Goal: Transaction & Acquisition: Purchase product/service

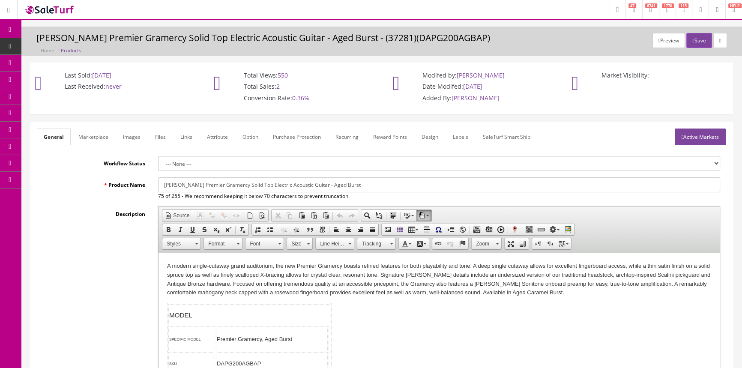
click at [91, 42] on link "Products" at bounding box center [66, 46] width 90 height 17
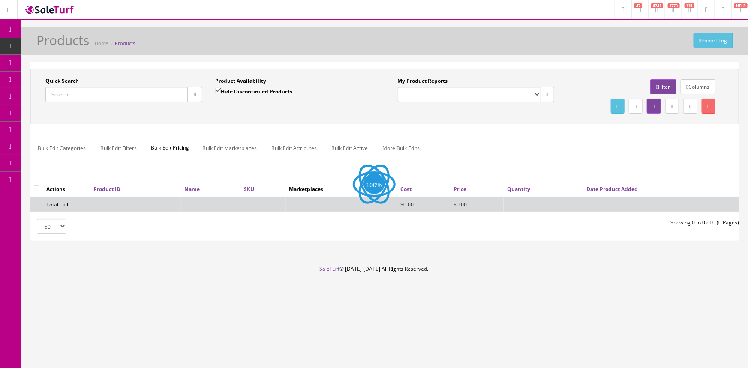
click at [125, 97] on input "Quick Search" at bounding box center [116, 94] width 142 height 15
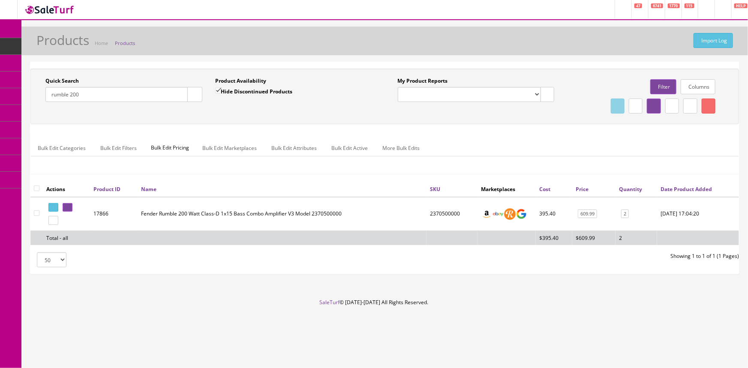
drag, startPoint x: 93, startPoint y: 99, endPoint x: 28, endPoint y: 109, distance: 65.9
click at [29, 109] on div "Quick Search rumble 200 Date From Product Availability Hide Discontinued Produc…" at bounding box center [384, 172] width 726 height 220
type input "hammertone boost"
click at [67, 205] on icon at bounding box center [66, 207] width 2 height 5
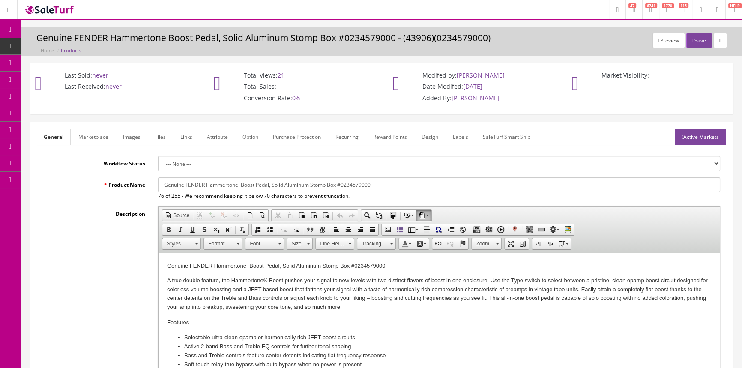
drag, startPoint x: 63, startPoint y: 43, endPoint x: 78, endPoint y: 58, distance: 20.6
click at [63, 43] on span "Products" at bounding box center [65, 45] width 21 height 7
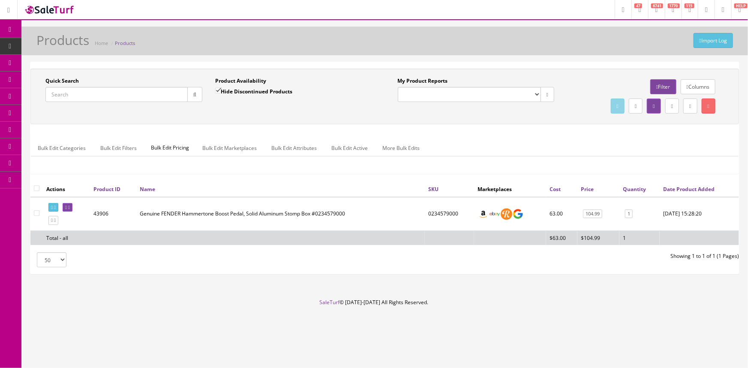
click at [73, 93] on input "Quick Search" at bounding box center [116, 94] width 142 height 15
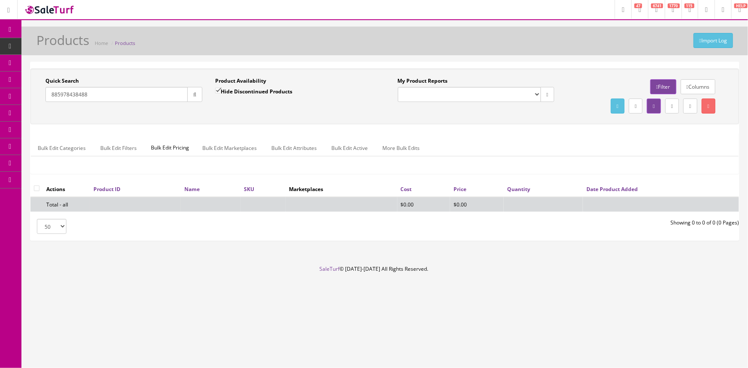
type input "885978438488"
click at [218, 93] on input "Hide Discontinued Products" at bounding box center [218, 91] width 6 height 6
checkbox input "false"
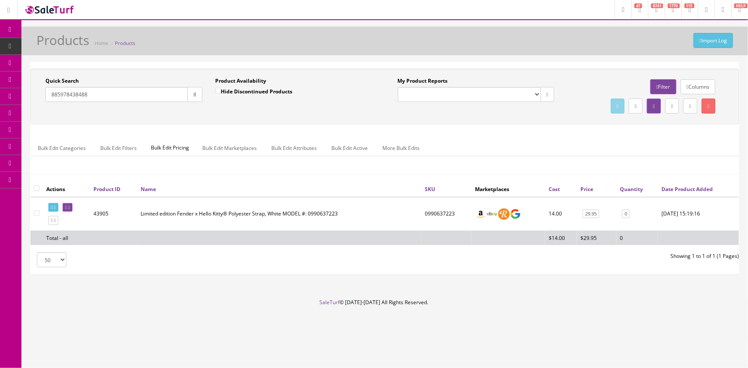
drag, startPoint x: 115, startPoint y: 96, endPoint x: 0, endPoint y: 112, distance: 115.9
click at [3, 116] on div "Research Trends Trending on Ebay Google Trends Amazon Insights (Login Before Cl…" at bounding box center [374, 184] width 748 height 368
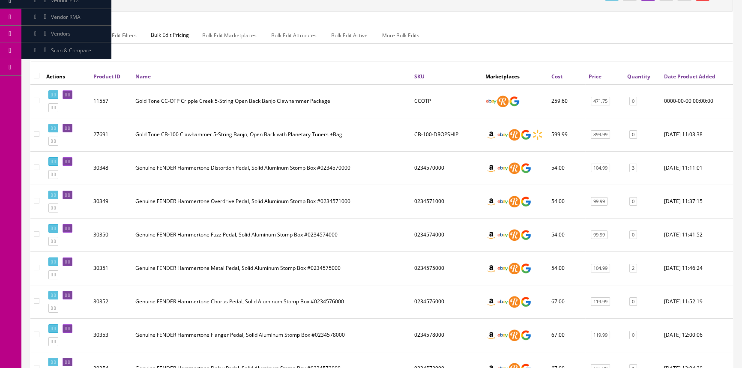
scroll to position [117, 0]
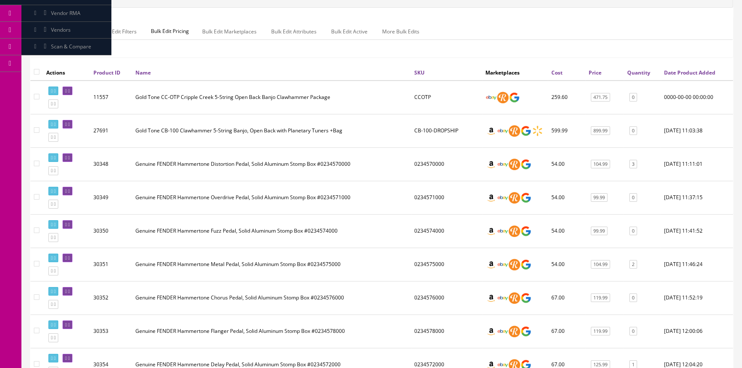
click at [646, 72] on link "Quantity" at bounding box center [638, 72] width 23 height 7
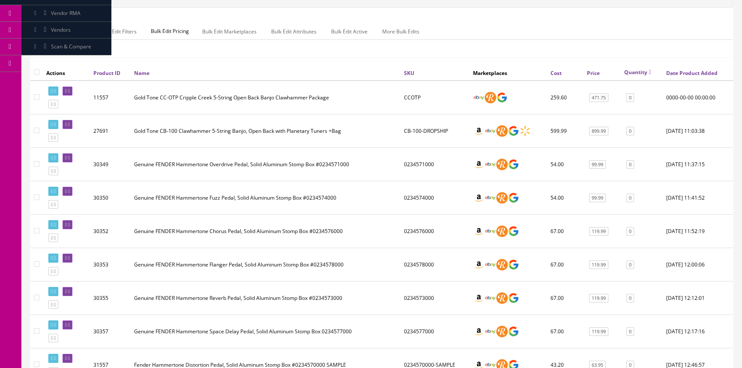
click at [645, 72] on link "Quantity" at bounding box center [637, 72] width 27 height 7
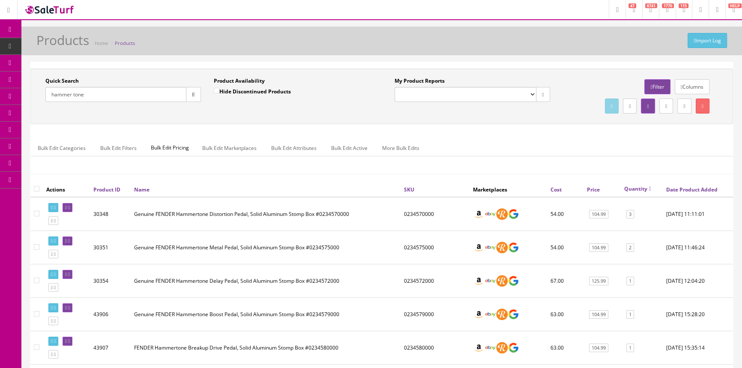
click at [92, 93] on input "hammer tone" at bounding box center [115, 94] width 141 height 15
type input "h"
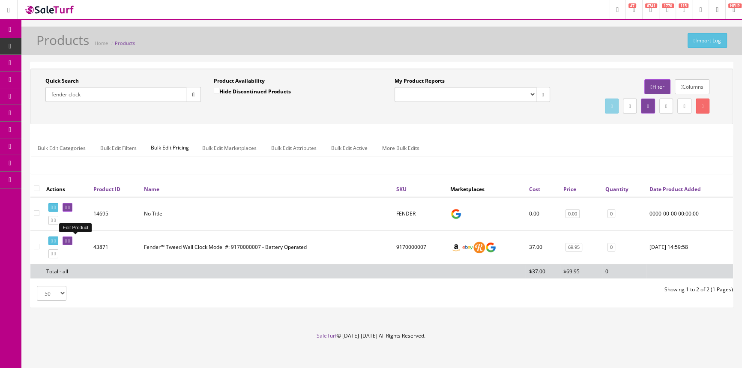
type input "fender clock"
click at [67, 240] on icon at bounding box center [66, 241] width 2 height 5
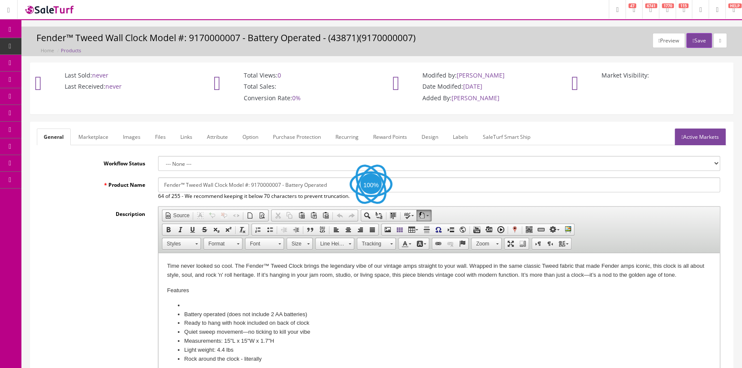
click at [458, 136] on link "Labels" at bounding box center [460, 137] width 29 height 17
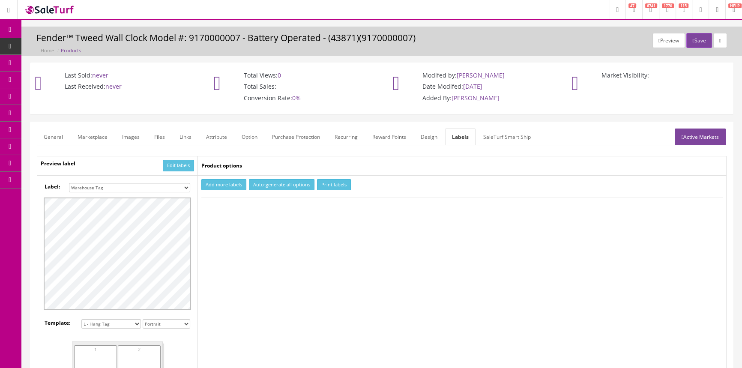
click at [136, 188] on select "Small Label 2 x 1 Label Shoe label 100 barcodes Dymo Label 2 X 1 Sticker Labels…" at bounding box center [129, 187] width 121 height 9
select select "16"
click at [69, 183] on select "Small Label 2 x 1 Label Shoe label 100 barcodes Dymo Label 2 X 1 Sticker Labels…" at bounding box center [129, 187] width 121 height 9
click at [231, 183] on button "Add more labels" at bounding box center [223, 185] width 45 height 12
drag, startPoint x: 237, startPoint y: 209, endPoint x: 291, endPoint y: 188, distance: 57.4
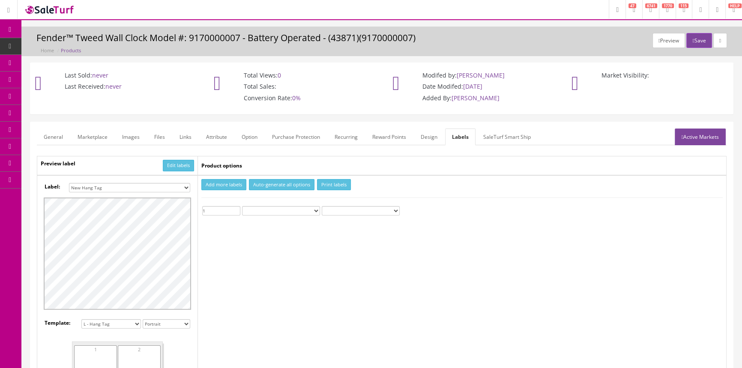
type input "1"
click at [237, 208] on input "1" at bounding box center [221, 210] width 38 height 9
click at [330, 181] on button "Print labels" at bounding box center [334, 185] width 34 height 12
click at [81, 79] on span "POS Console" at bounding box center [66, 79] width 30 height 7
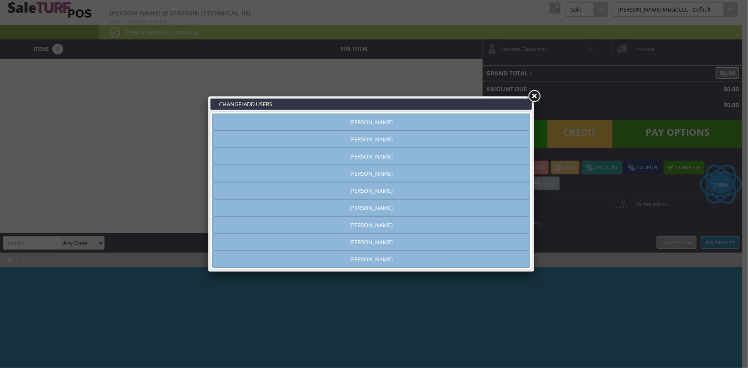
type input "[PERSON_NAME]"
click at [414, 122] on link "[PERSON_NAME]" at bounding box center [371, 122] width 318 height 17
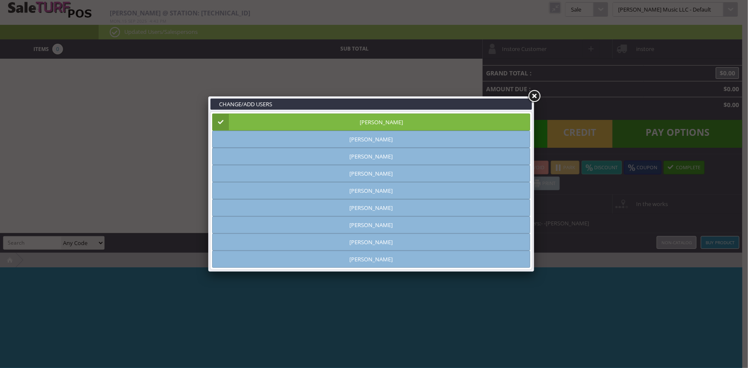
click at [536, 98] on link at bounding box center [533, 96] width 15 height 15
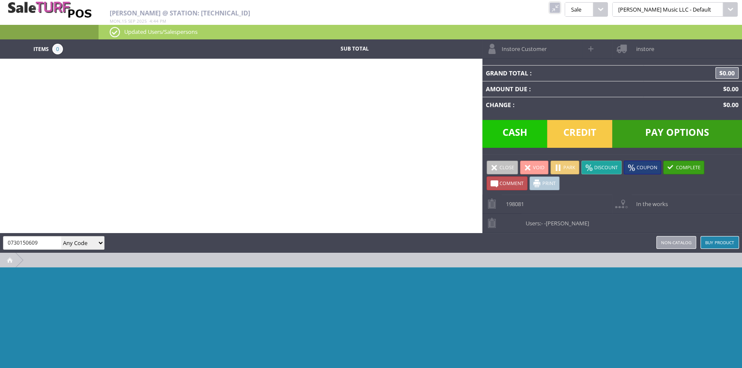
type input "0730150609"
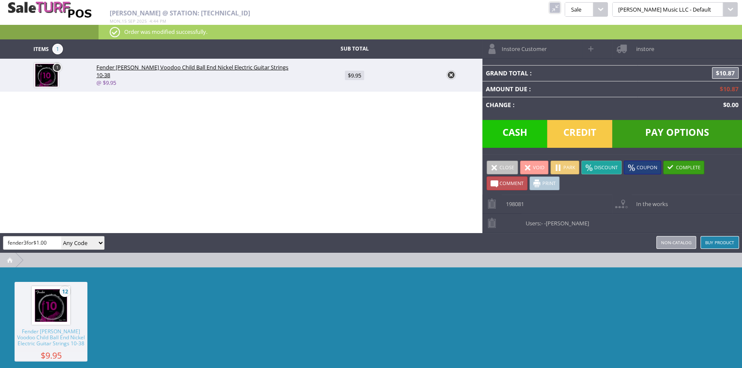
type input "fender3for$1.00"
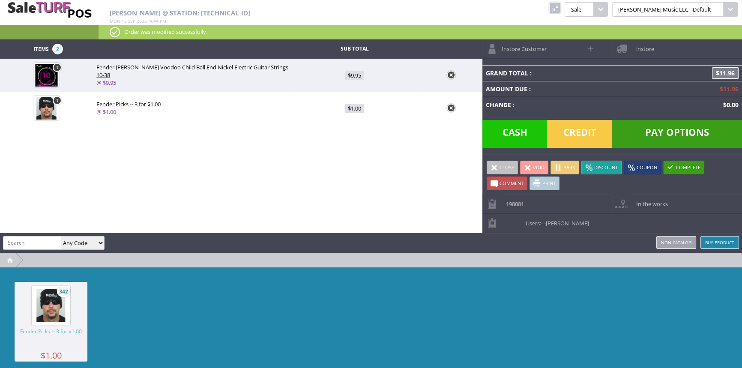
click at [59, 98] on link "1" at bounding box center [57, 100] width 9 height 9
type input "1"
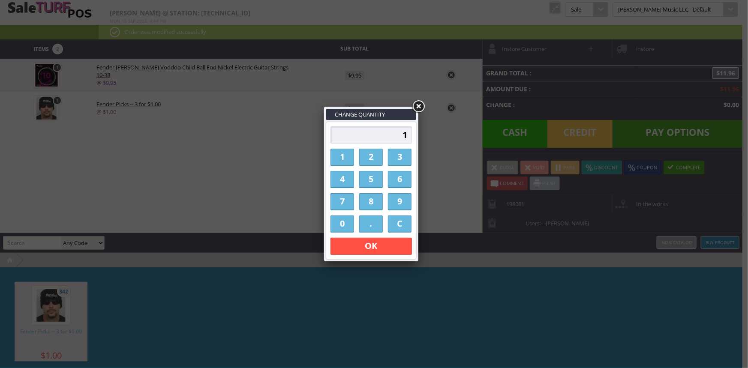
click at [374, 157] on link "2" at bounding box center [371, 157] width 24 height 17
type input "2"
click at [352, 247] on link "OK" at bounding box center [370, 246] width 81 height 17
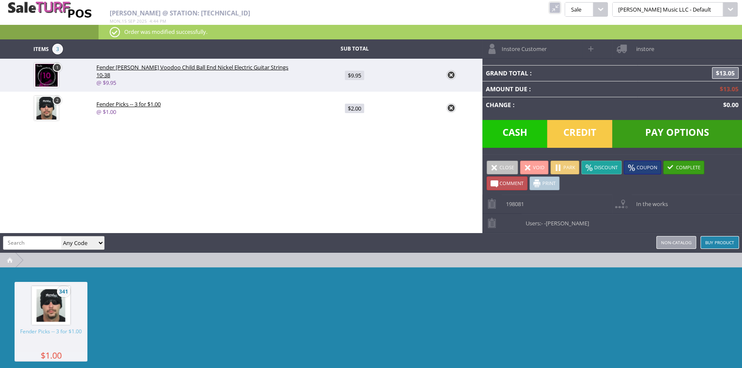
click at [586, 129] on span "Credit" at bounding box center [579, 134] width 65 height 28
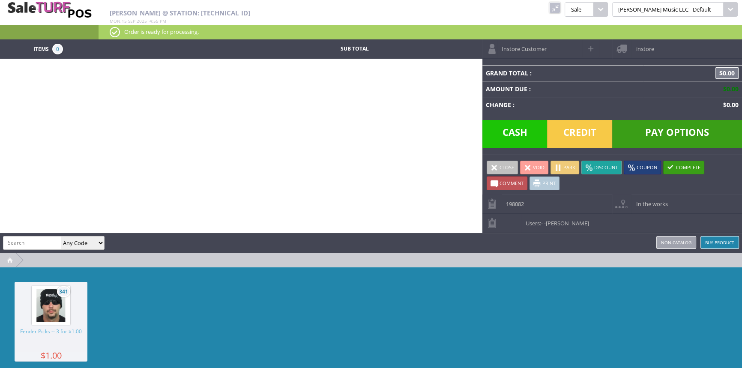
click at [560, 7] on link at bounding box center [554, 7] width 11 height 11
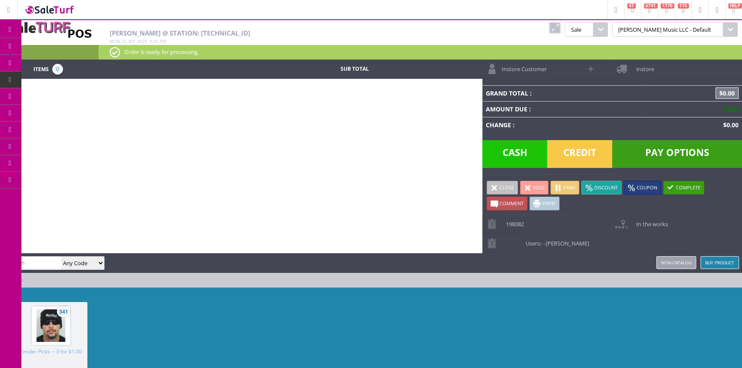
click at [74, 45] on span "Products" at bounding box center [62, 46] width 23 height 8
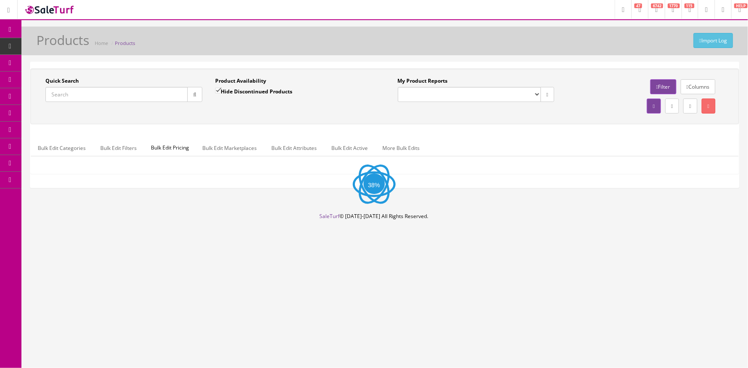
drag, startPoint x: 105, startPoint y: 93, endPoint x: 108, endPoint y: 88, distance: 6.2
click at [105, 93] on input "Quick Search" at bounding box center [116, 94] width 142 height 15
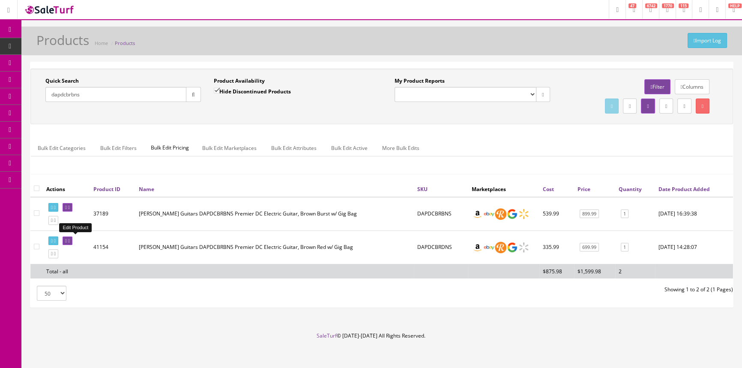
type input "dapdcbrbns"
click at [67, 239] on icon at bounding box center [66, 241] width 2 height 5
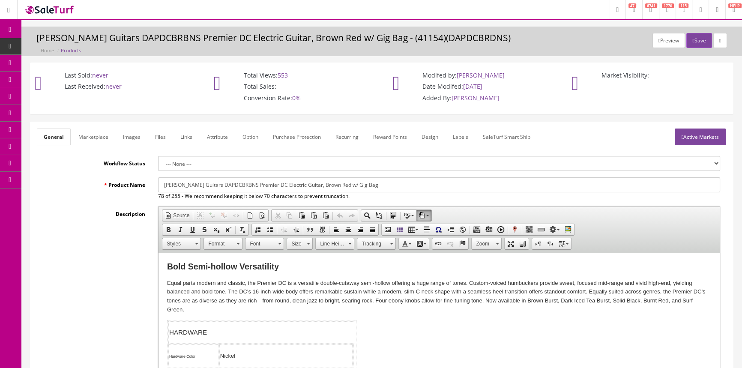
click at [136, 135] on link "Images" at bounding box center [131, 137] width 31 height 17
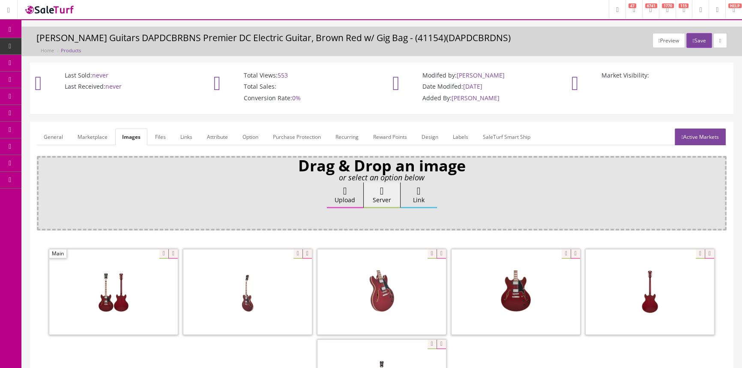
click at [51, 135] on link "General" at bounding box center [53, 137] width 33 height 17
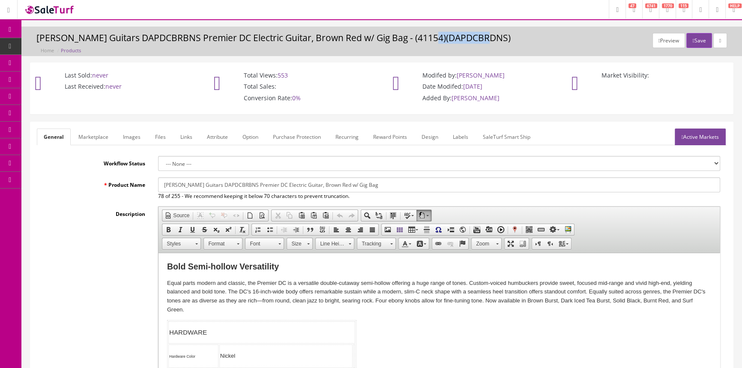
drag, startPoint x: 426, startPoint y: 36, endPoint x: 482, endPoint y: 41, distance: 56.3
click at [482, 41] on h3 "D'Angelico Guitars DAPDCBRBNS Premier DC Electric Guitar, Brown Red w/ Gig Bag …" at bounding box center [381, 38] width 691 height 10
copy h3 "DAPDCBRDNS"
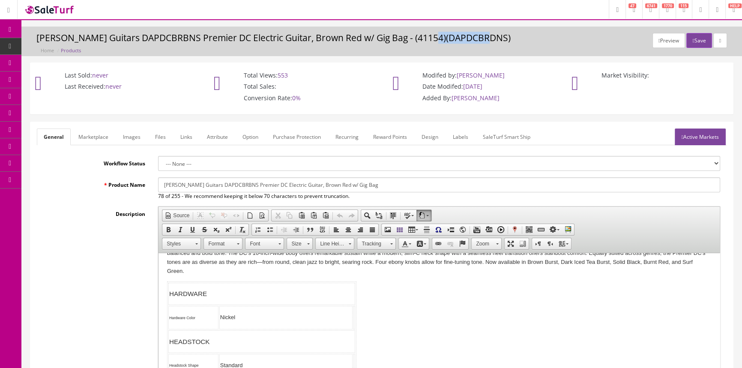
click at [96, 138] on link "Marketplace" at bounding box center [94, 137] width 44 height 17
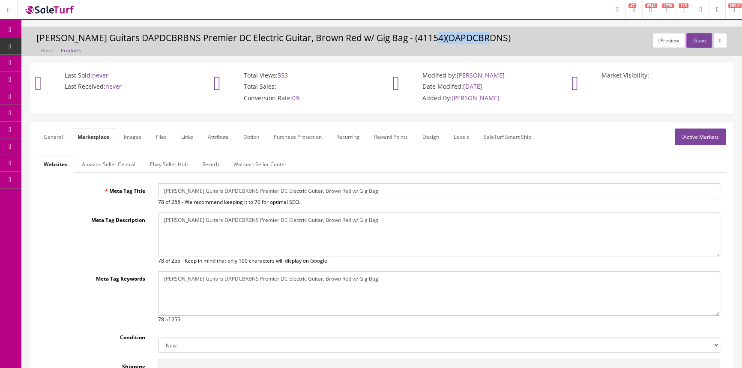
click at [59, 137] on link "General" at bounding box center [53, 137] width 33 height 17
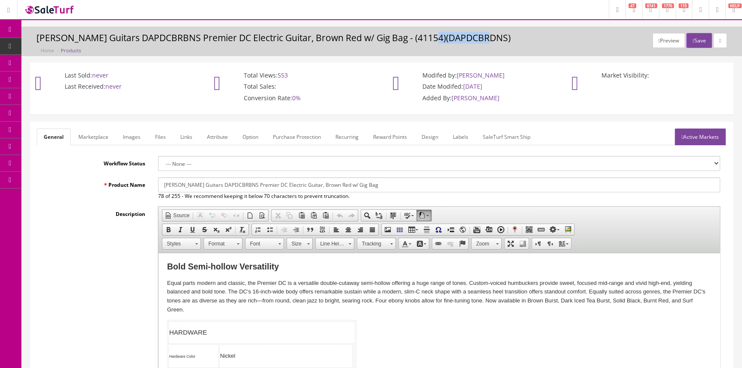
copy h3 "DAPDCBRDNS"
click at [87, 76] on link "POS Console" at bounding box center [66, 80] width 90 height 17
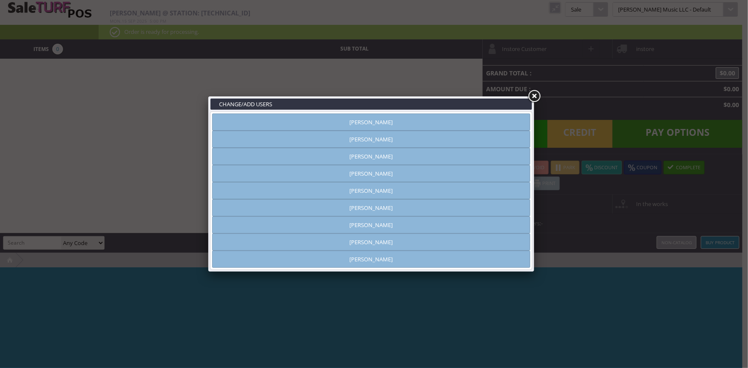
type input "[PERSON_NAME]"
click at [396, 118] on link "[PERSON_NAME]" at bounding box center [371, 122] width 318 height 17
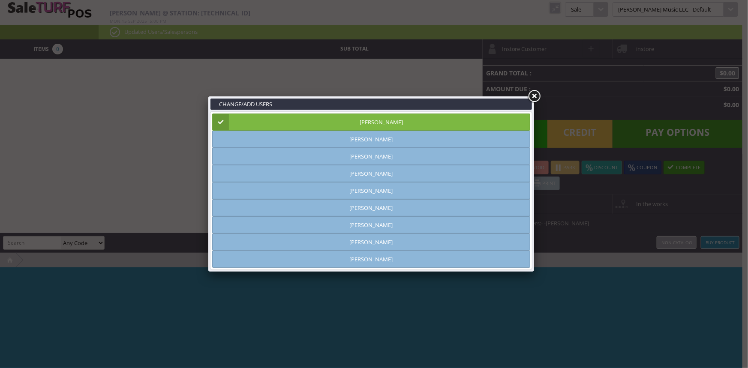
click at [532, 95] on link at bounding box center [533, 96] width 15 height 15
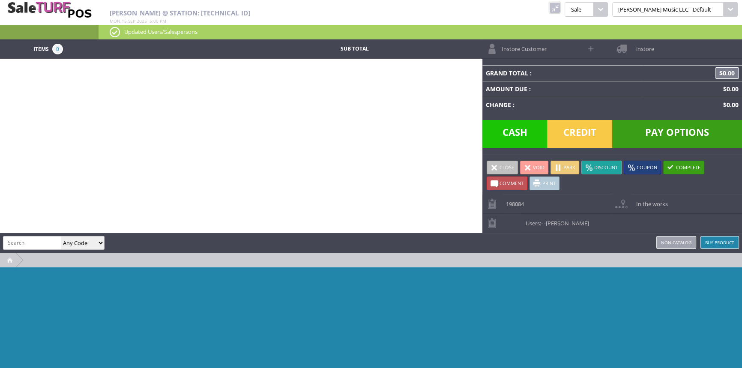
paste input "DAPDCBRDNS"
type input "DAPDCBRDNS"
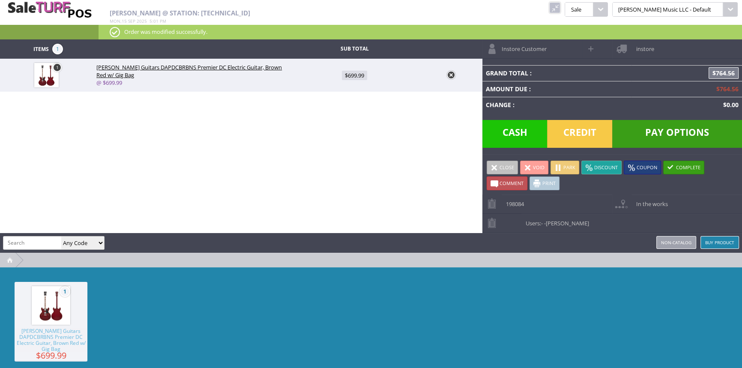
click at [355, 76] on span "$699.99" at bounding box center [354, 75] width 25 height 9
type input "699.99"
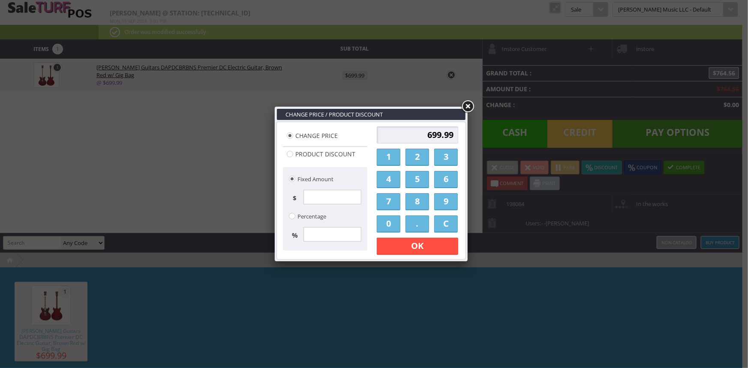
click at [421, 136] on input "699.99" at bounding box center [417, 134] width 81 height 17
type input "9"
type input "559.99"
click at [407, 242] on link "OK" at bounding box center [417, 246] width 81 height 17
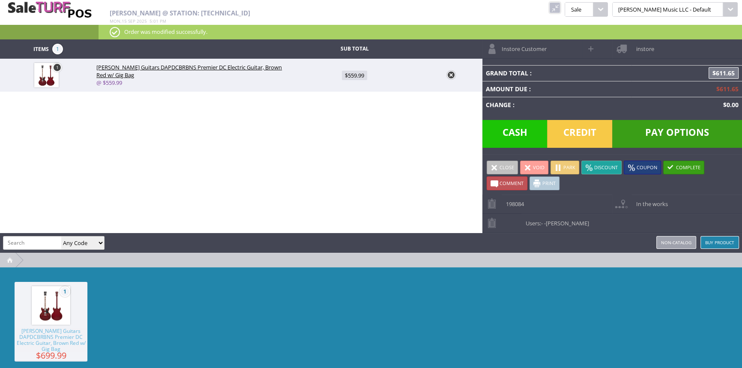
click at [590, 50] on span at bounding box center [592, 49] width 10 height 10
select select "6"
select select "1"
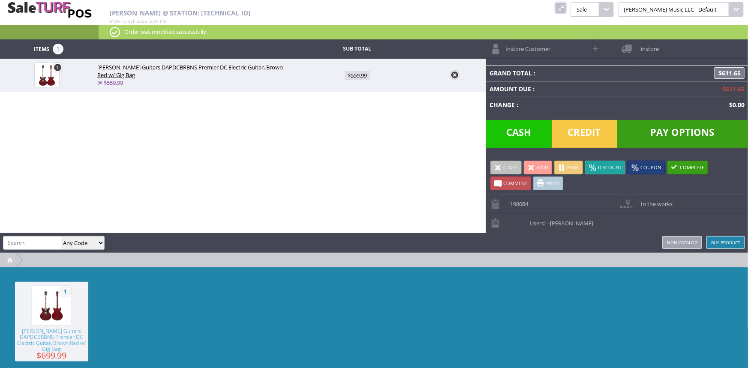
select select "6"
select select "1"
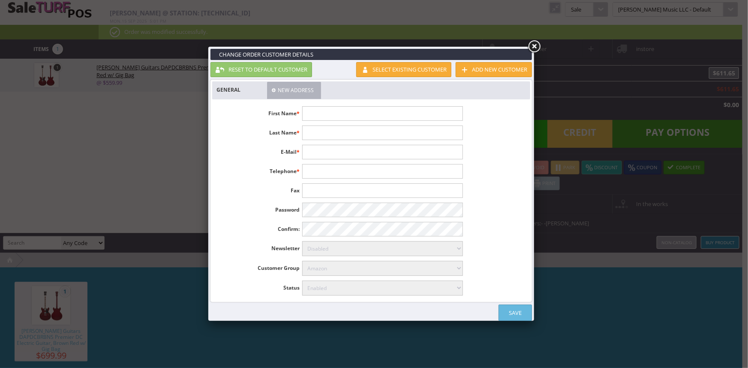
click at [417, 114] on input "text" at bounding box center [382, 113] width 160 height 15
type input "[PERSON_NAME]"
type input "[EMAIL_ADDRESS][DOMAIN_NAME]"
type input "[PHONE_NUMBER]"
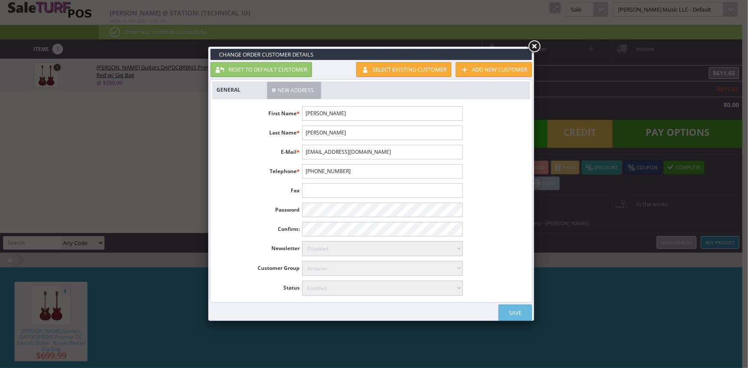
click at [521, 309] on link "Save" at bounding box center [514, 313] width 33 height 16
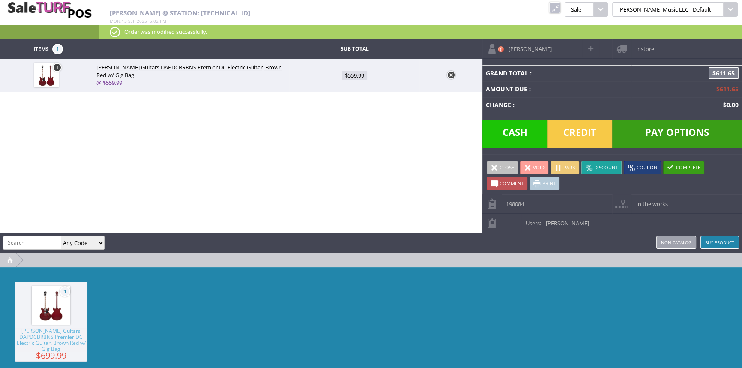
click at [638, 47] on span "instore" at bounding box center [643, 45] width 22 height 13
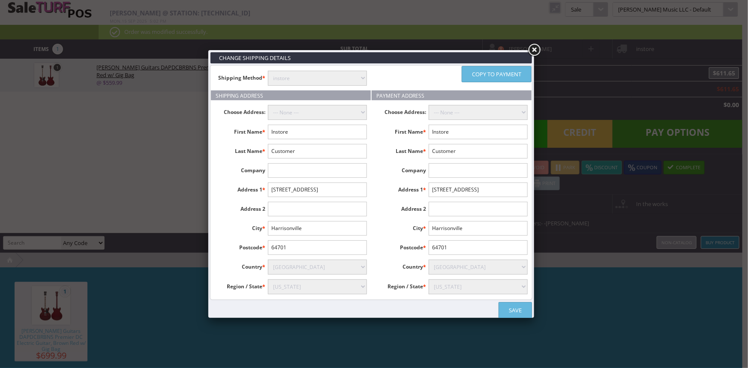
click at [309, 80] on select "instore Free Shipping (2-7days) ($0) Per Item Shipping ($1) text_description ($…" at bounding box center [317, 78] width 99 height 15
select select "[DOMAIN_NAME]"
click at [268, 71] on select "instore Free Shipping (2-7days) ($0) Per Item Shipping ($1) text_description ($…" at bounding box center [317, 78] width 99 height 15
drag, startPoint x: 306, startPoint y: 130, endPoint x: 342, endPoint y: 126, distance: 37.1
click at [306, 130] on input "Instore" at bounding box center [317, 132] width 99 height 15
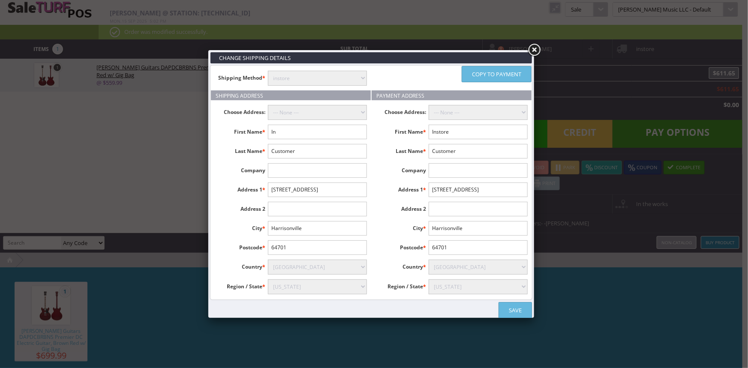
type input "I"
type input "[PERSON_NAME]"
type input "M"
type input "[PERSON_NAME]"
type input "[STREET_ADDRESS]"
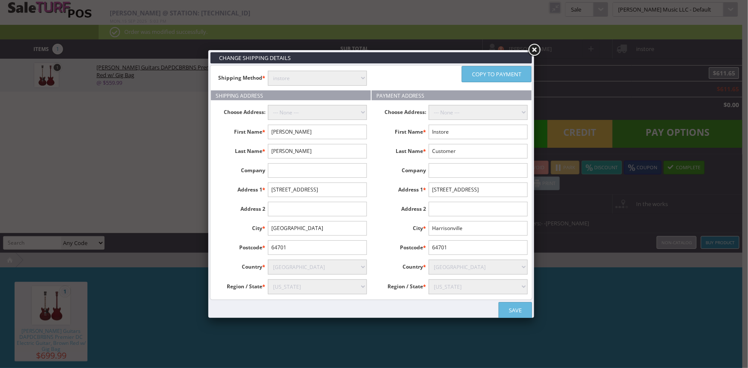
type input "[GEOGRAPHIC_DATA]"
type input "35803"
select select "3613"
click at [498, 74] on link "Copy to payment" at bounding box center [496, 74] width 70 height 16
type input "[PERSON_NAME]"
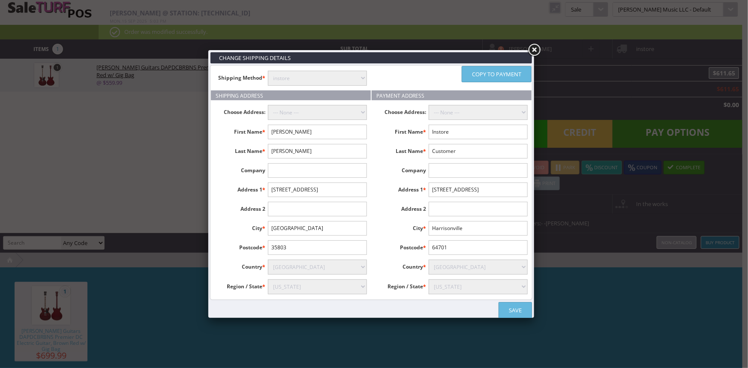
type input "[PERSON_NAME]"
type input "[STREET_ADDRESS]"
type input "[GEOGRAPHIC_DATA]"
type input "35803"
select select "3613"
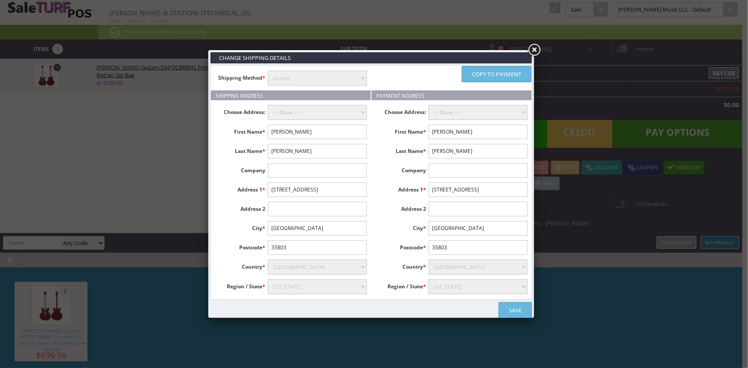
click at [515, 309] on link "Save" at bounding box center [514, 310] width 33 height 16
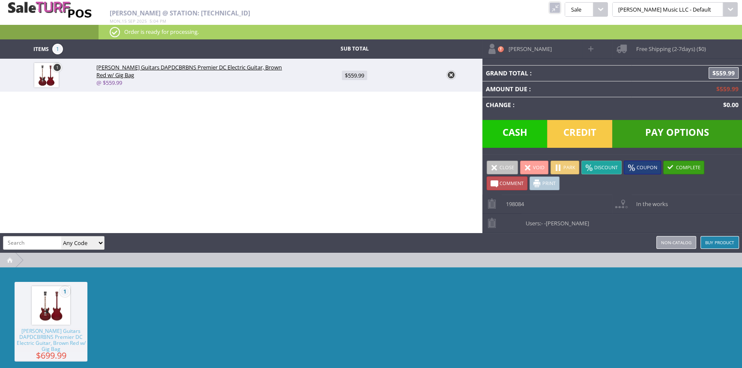
click at [663, 131] on span "Pay Options" at bounding box center [677, 134] width 130 height 28
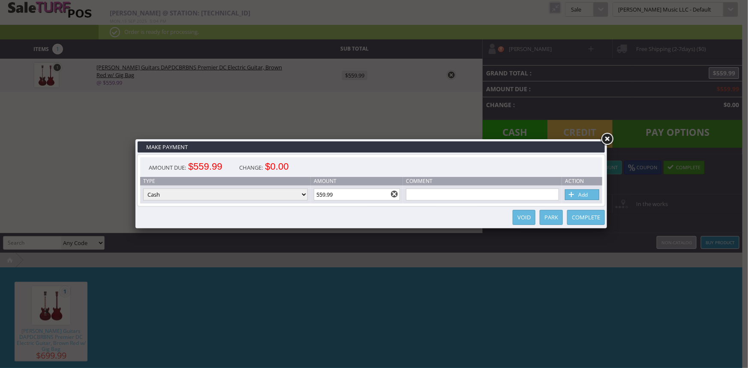
click at [303, 196] on select "Cash Credit Card Cheque or Money Order" at bounding box center [225, 195] width 165 height 12
select select "credit_card"
click at [143, 189] on select "Cash Credit Card Cheque or Money Order" at bounding box center [225, 195] width 165 height 12
click at [578, 197] on link "Add" at bounding box center [582, 194] width 34 height 11
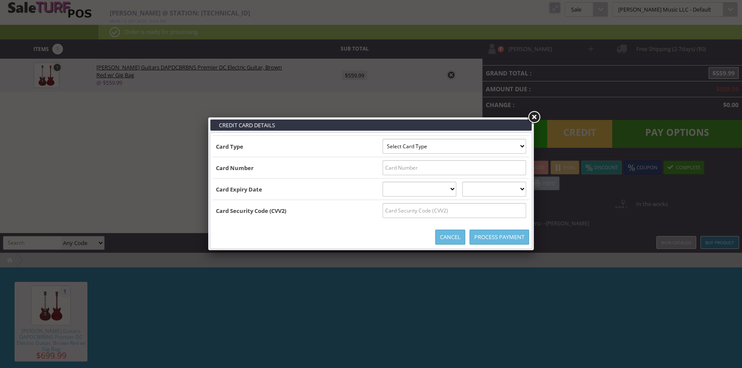
click at [523, 147] on select "Select Card Type Visa MasterCard Discover Card American Express Maestro Solo" at bounding box center [455, 146] width 144 height 15
click at [522, 149] on select "Select Card Type Visa MasterCard Discover Card American Express Maestro Solo" at bounding box center [455, 146] width 144 height 15
select select "VISA"
click at [383, 139] on select "Select Card Type Visa MasterCard Discover Card American Express Maestro Solo" at bounding box center [455, 146] width 144 height 15
click at [516, 168] on input "text" at bounding box center [455, 167] width 144 height 15
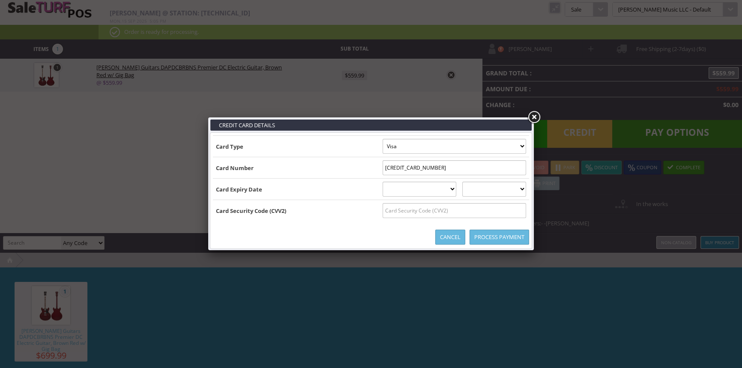
type input "[CREDIT_CARD_NUMBER]"
click at [456, 189] on select "[DATE] February [DATE] April [DATE] June [DATE] August [DATE] October [DATE] De…" at bounding box center [420, 189] width 74 height 15
select select "09"
click at [383, 182] on select "[DATE] February [DATE] April [DATE] June [DATE] August [DATE] October [DATE] De…" at bounding box center [420, 189] width 74 height 15
click at [501, 193] on select "2025 2026 2027 2028 2029 2030 2031 2032 2033 2034 2035" at bounding box center [494, 189] width 64 height 15
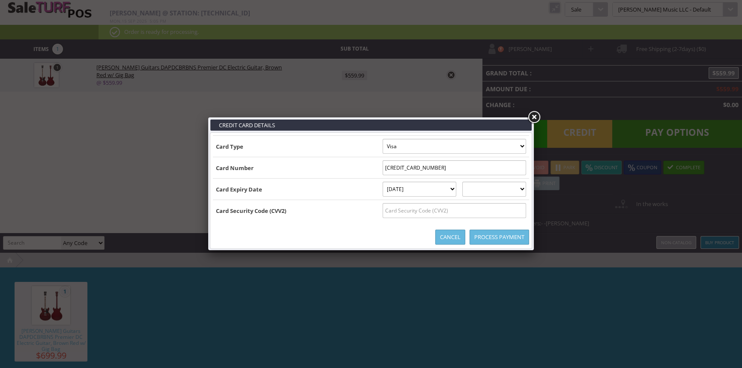
select select "2027"
click at [471, 182] on select "2025 2026 2027 2028 2029 2030 2031 2032 2033 2034 2035" at bounding box center [494, 189] width 64 height 15
click at [506, 209] on input "text" at bounding box center [455, 210] width 144 height 15
click at [464, 213] on input "text" at bounding box center [455, 210] width 144 height 15
type input "185"
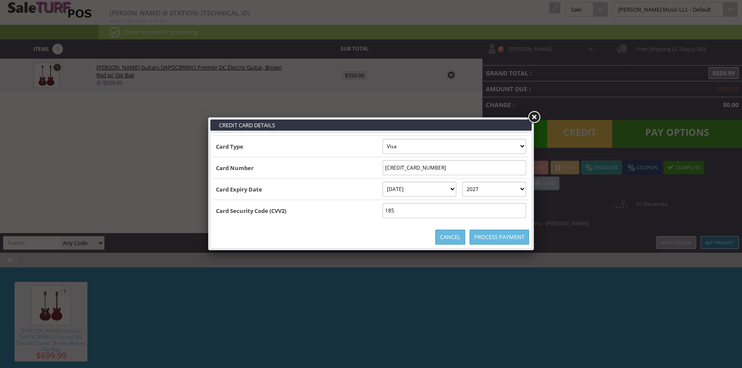
click at [488, 236] on link "Process Payment" at bounding box center [500, 237] width 60 height 15
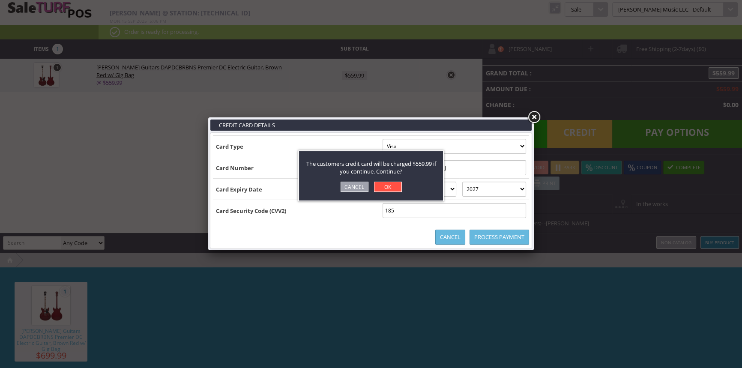
click at [395, 188] on link "OK" at bounding box center [388, 187] width 28 height 10
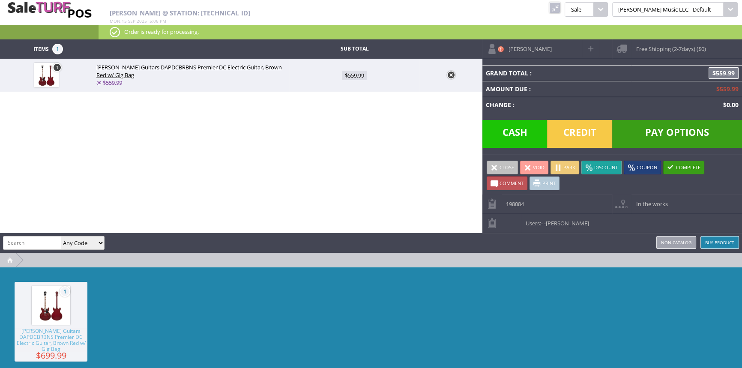
type input "0"
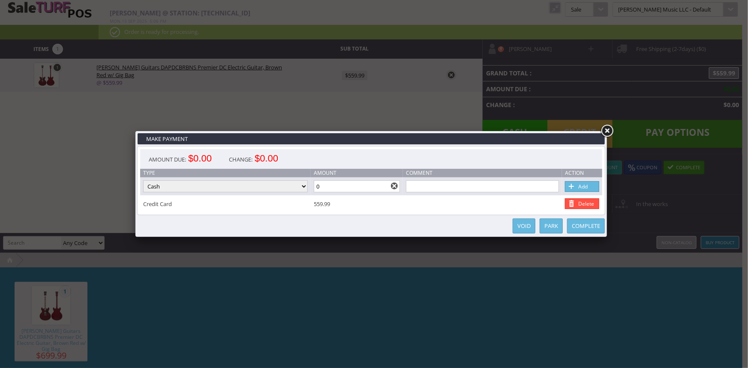
click at [584, 228] on link "Complete" at bounding box center [586, 226] width 38 height 15
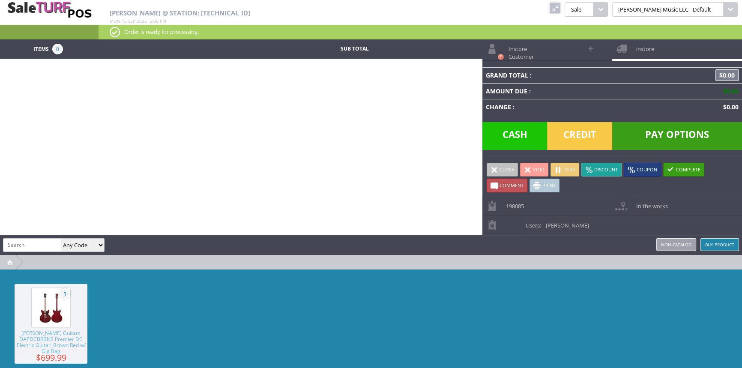
click at [560, 5] on link at bounding box center [554, 7] width 11 height 11
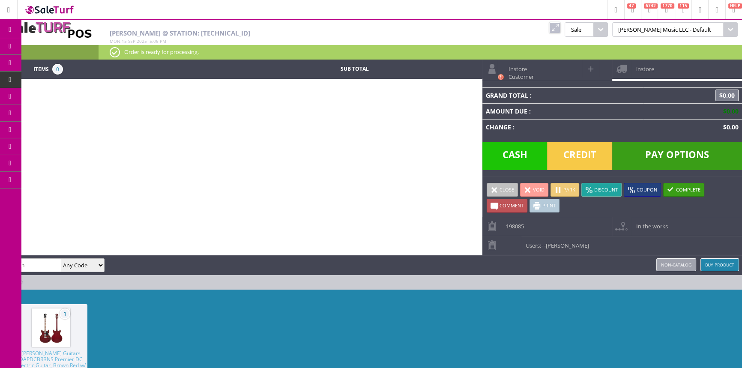
click at [75, 95] on span "Order List" at bounding box center [63, 97] width 25 height 8
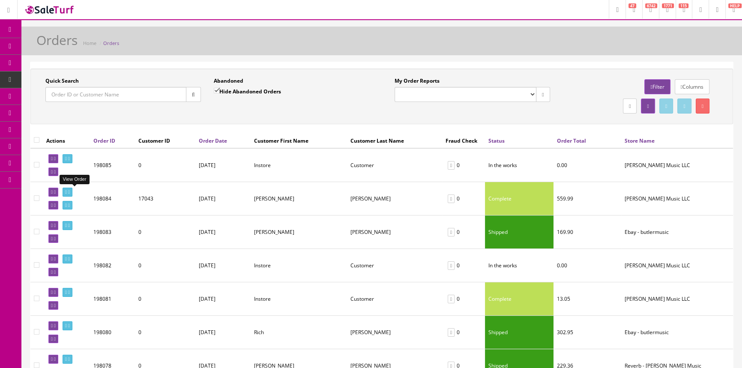
click at [67, 190] on icon at bounding box center [66, 192] width 2 height 5
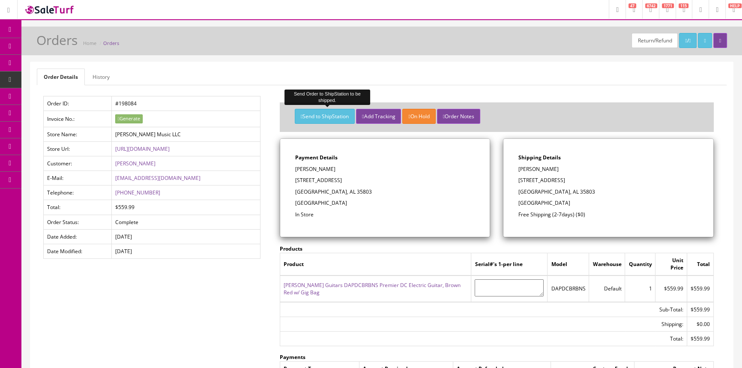
click at [328, 117] on button "Send to ShipStation" at bounding box center [325, 116] width 60 height 15
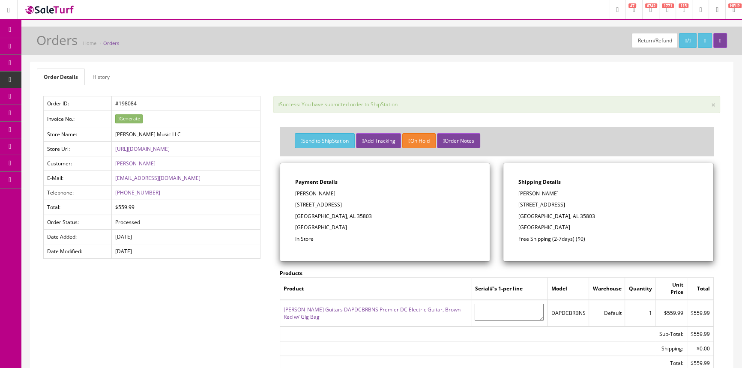
click at [72, 45] on span "Products" at bounding box center [61, 45] width 21 height 7
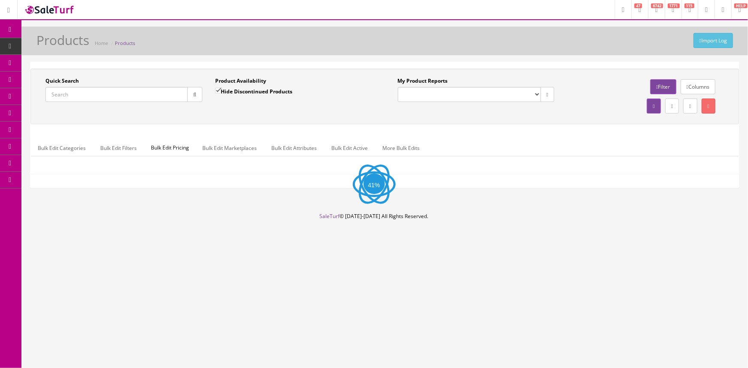
drag, startPoint x: 124, startPoint y: 98, endPoint x: 133, endPoint y: 101, distance: 9.4
click at [126, 99] on input "Quick Search" at bounding box center [116, 94] width 142 height 15
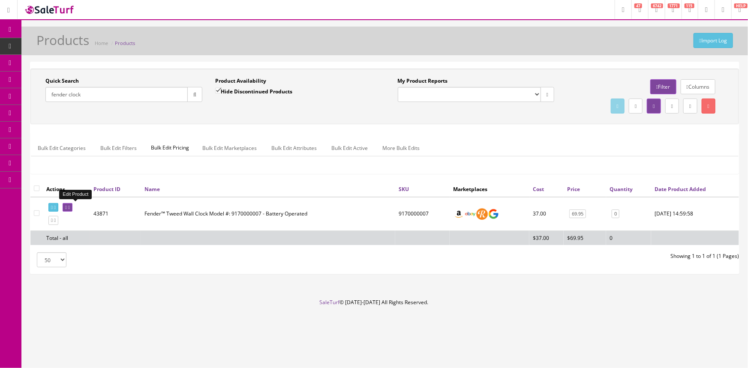
type input "fender clock"
click at [67, 209] on icon at bounding box center [66, 207] width 2 height 5
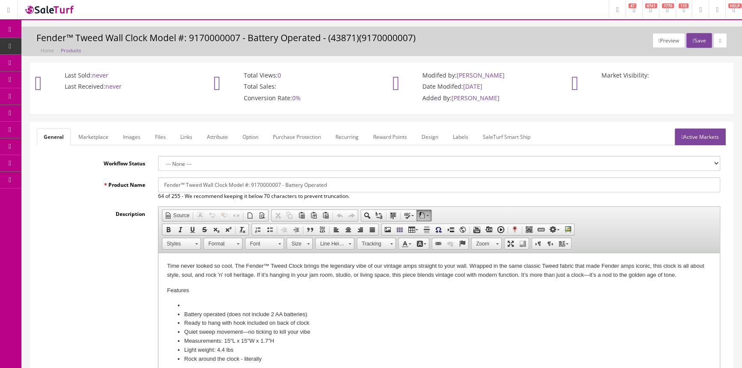
click at [98, 133] on link "Marketplace" at bounding box center [94, 137] width 44 height 17
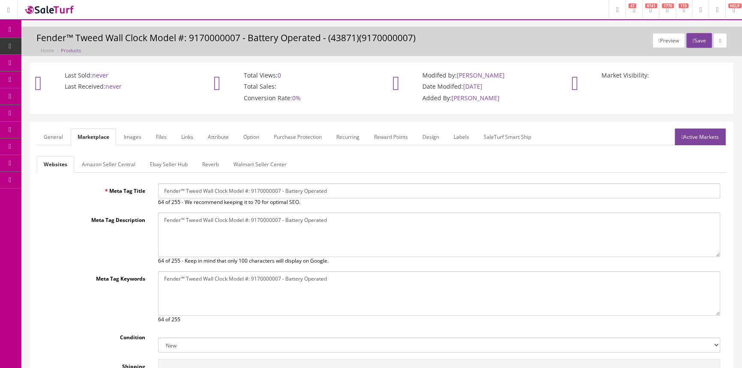
click at [51, 132] on link "General" at bounding box center [53, 137] width 33 height 17
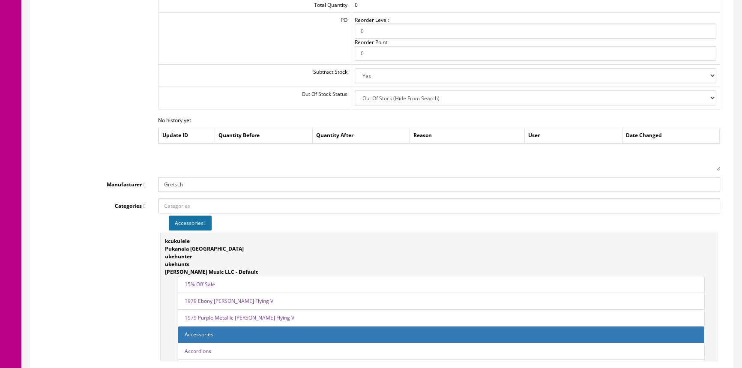
scroll to position [1013, 0]
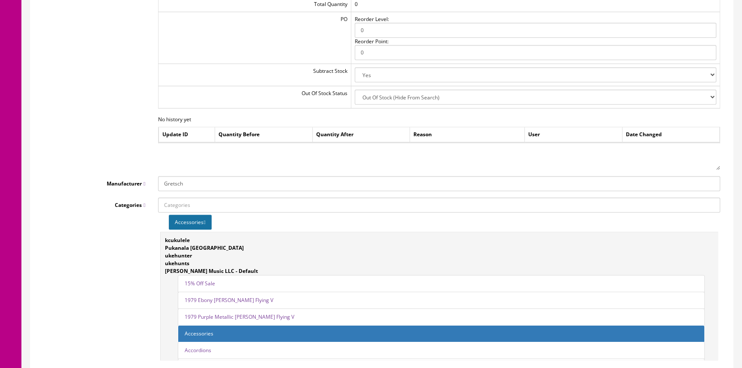
click at [325, 183] on input "Gretsch" at bounding box center [439, 183] width 562 height 15
type input "G"
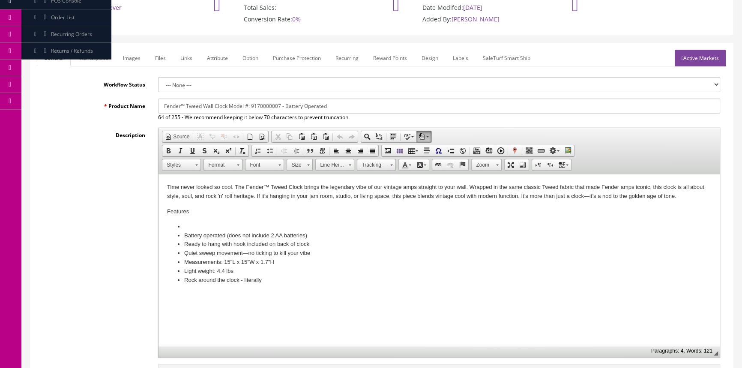
scroll to position [0, 0]
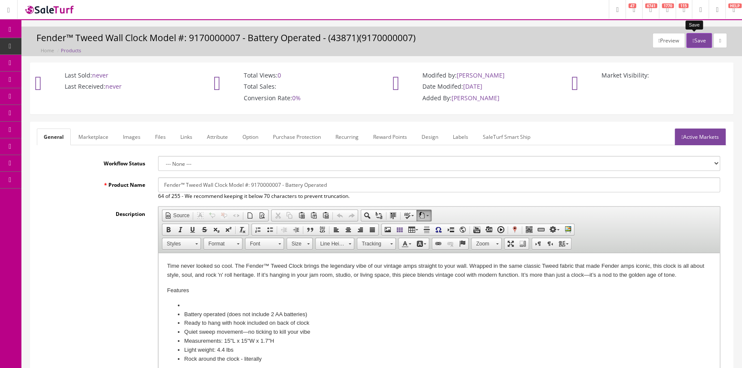
type input "Fender"
click at [695, 39] on button "Save" at bounding box center [698, 40] width 25 height 15
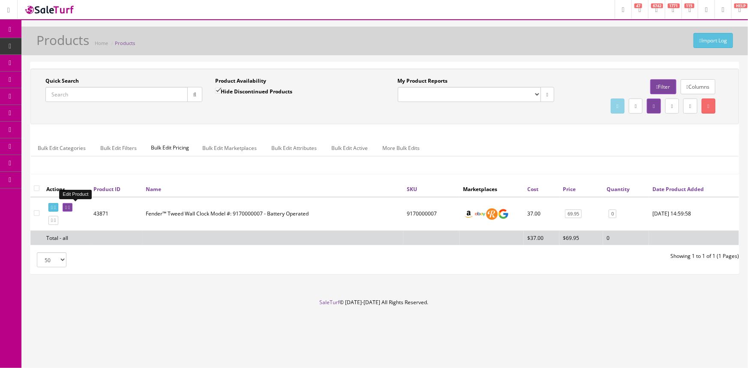
click at [67, 207] on icon at bounding box center [66, 207] width 2 height 5
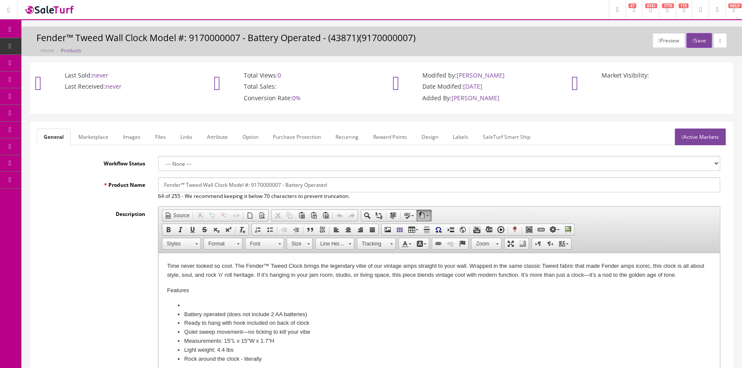
click at [458, 135] on link "Labels" at bounding box center [460, 137] width 29 height 17
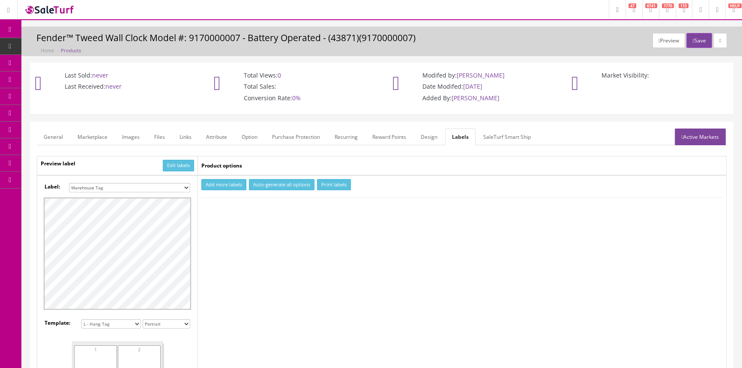
click at [182, 189] on select "Small Label 2 x 1 Label Shoe label 100 barcodes Dymo Label 2 X 1 Sticker Labels…" at bounding box center [129, 187] width 121 height 9
select select "16"
click at [69, 183] on select "Small Label 2 x 1 Label Shoe label 100 barcodes Dymo Label 2 X 1 Sticker Labels…" at bounding box center [129, 187] width 121 height 9
click at [227, 185] on button "Add more labels" at bounding box center [223, 185] width 45 height 12
type input "1"
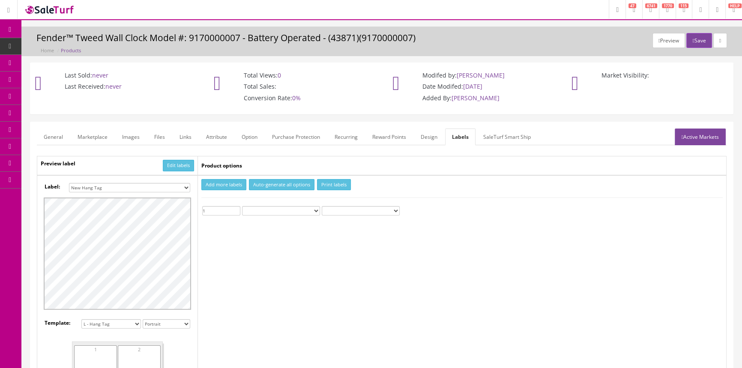
click at [237, 208] on input "1" at bounding box center [221, 210] width 38 height 9
click at [339, 186] on button "Print labels" at bounding box center [334, 185] width 34 height 12
drag, startPoint x: 54, startPoint y: 136, endPoint x: 30, endPoint y: 152, distance: 28.6
click at [54, 136] on link "General" at bounding box center [53, 137] width 33 height 17
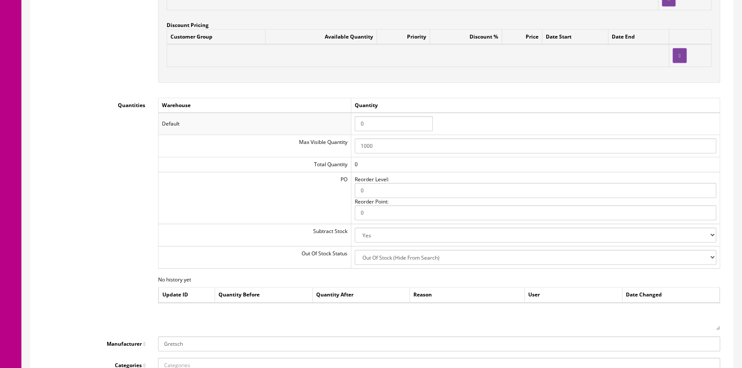
scroll to position [857, 0]
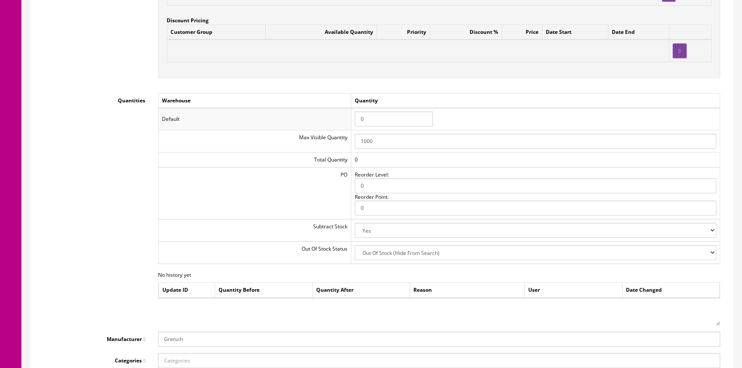
click at [664, 336] on input "Gretsch" at bounding box center [439, 339] width 562 height 15
type input "G"
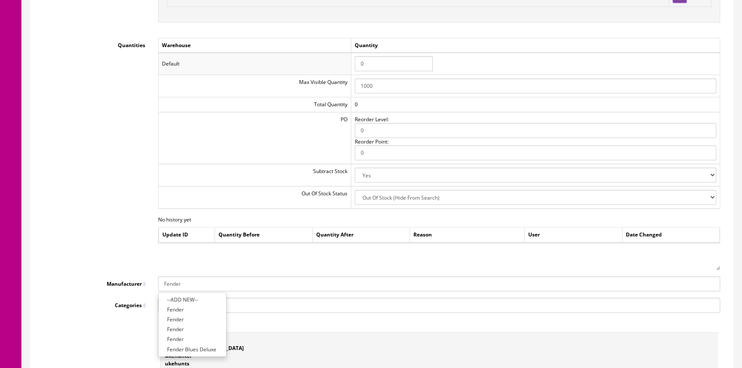
scroll to position [935, 0]
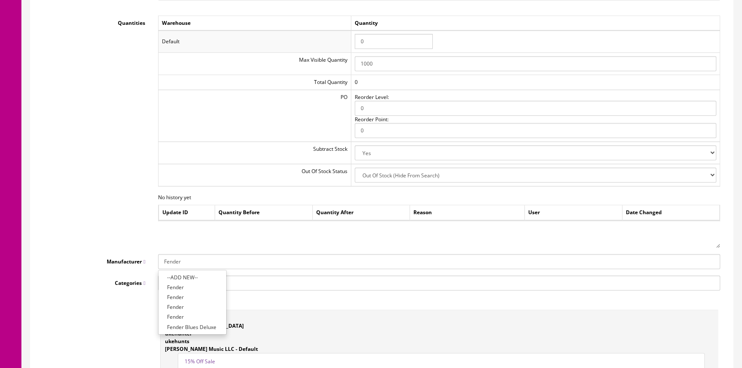
type input "Fender"
click at [171, 285] on link "Fender" at bounding box center [193, 287] width 68 height 10
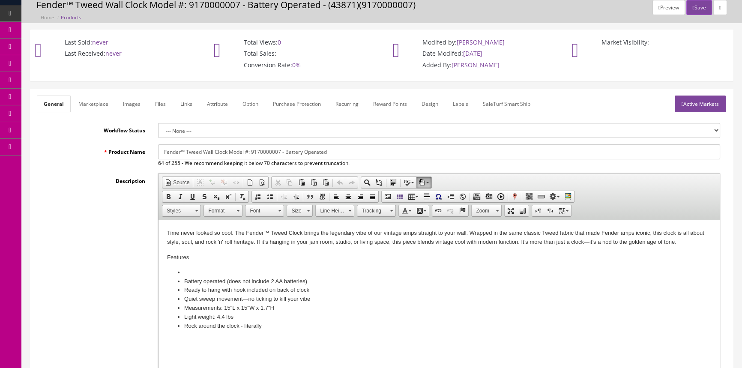
scroll to position [0, 0]
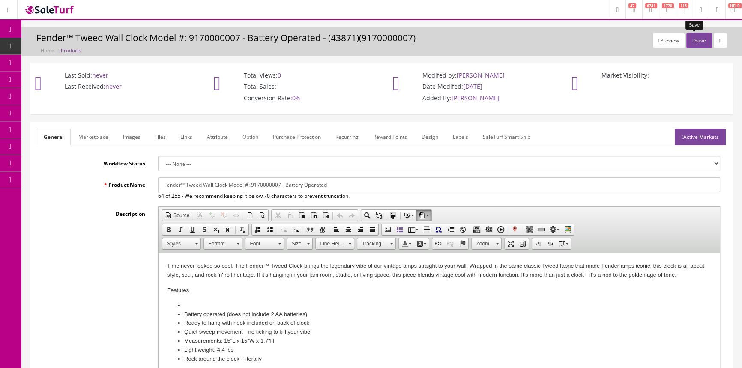
click at [695, 36] on button "Save" at bounding box center [698, 40] width 25 height 15
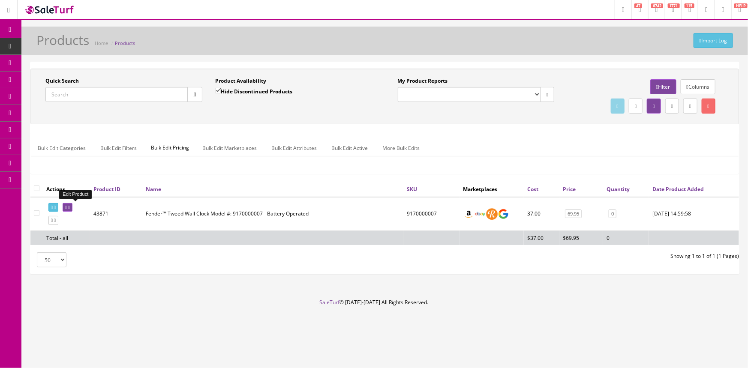
click at [67, 205] on icon at bounding box center [66, 207] width 2 height 5
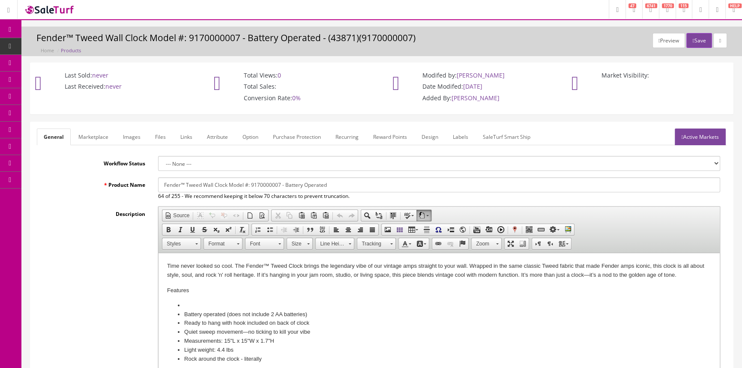
click at [461, 136] on link "Labels" at bounding box center [460, 137] width 29 height 17
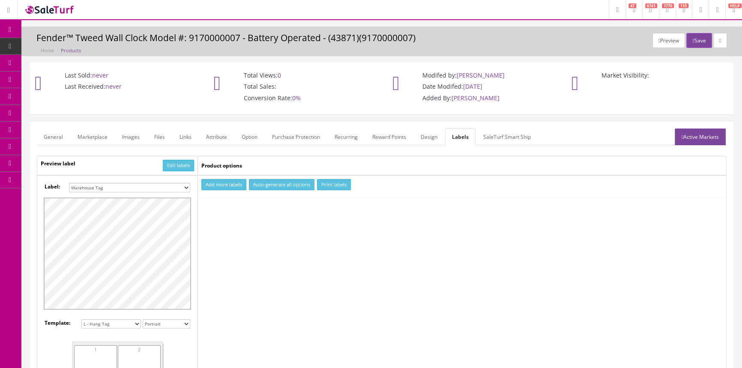
click at [176, 187] on select "Small Label 2 x 1 Label Shoe label 100 barcodes Dymo Label 2 X 1 Sticker Labels…" at bounding box center [129, 187] width 121 height 9
select select "16"
click at [69, 183] on select "Small Label 2 x 1 Label Shoe label 100 barcodes Dymo Label 2 X 1 Sticker Labels…" at bounding box center [129, 187] width 121 height 9
click at [234, 181] on button "Add more labels" at bounding box center [223, 185] width 45 height 12
type input "1"
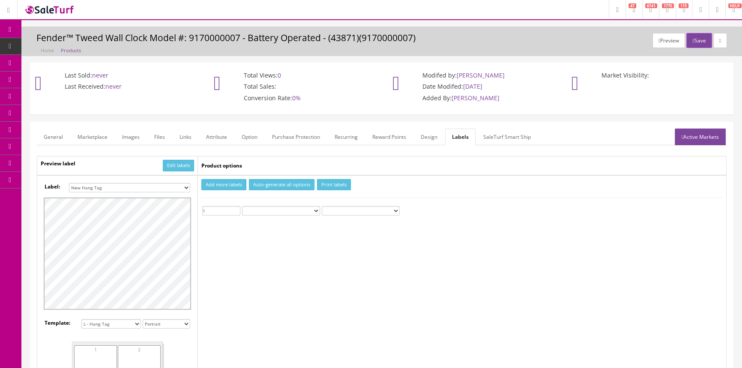
click at [237, 207] on input "1" at bounding box center [221, 210] width 38 height 9
click at [338, 184] on button "Print labels" at bounding box center [334, 185] width 34 height 12
